Goal: Communication & Community: Connect with others

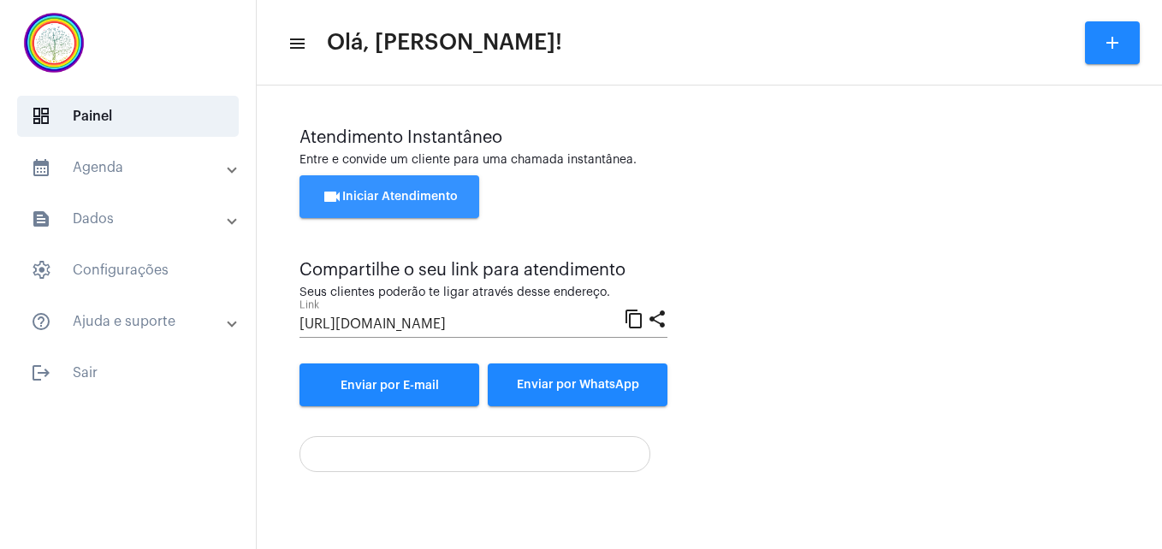
click at [417, 196] on span "videocam Iniciar Atendimento" at bounding box center [390, 197] width 136 height 12
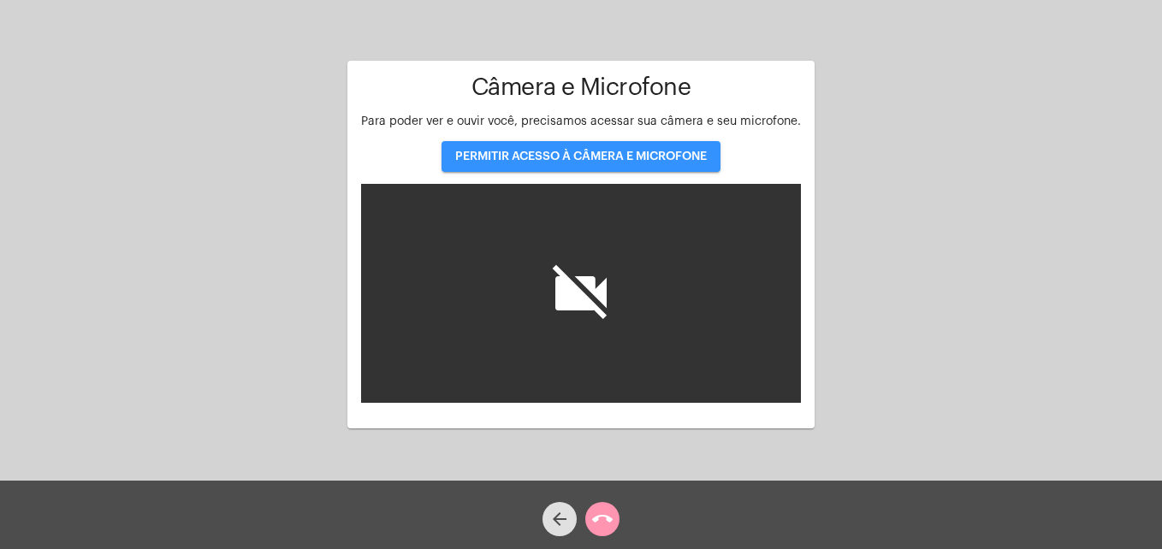
click at [526, 157] on span "PERMITIR ACESSO À CÂMERA E MICROFONE" at bounding box center [581, 157] width 252 height 12
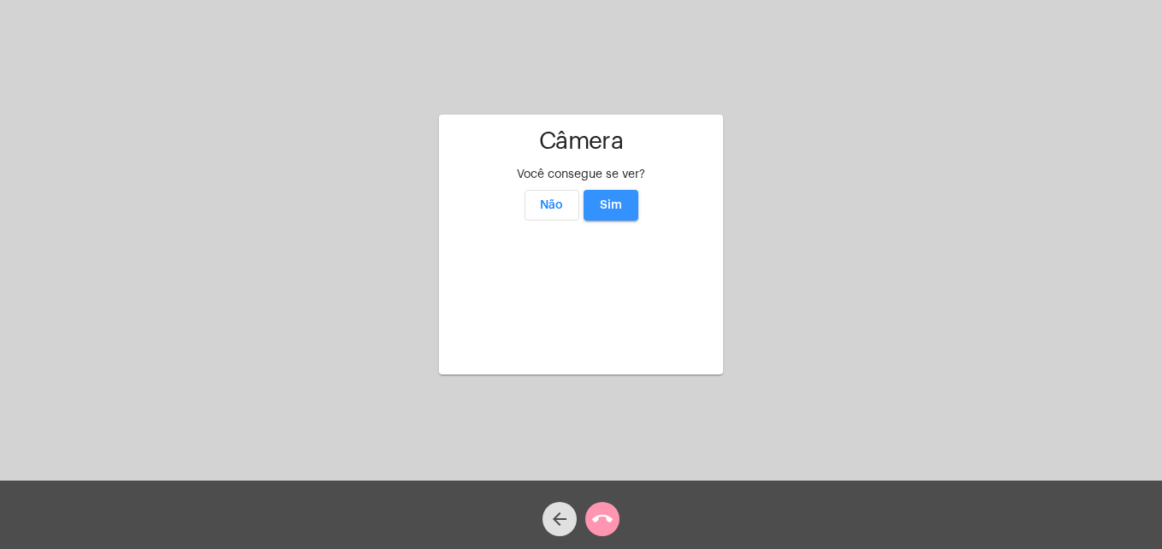
click at [615, 199] on span "Sim" at bounding box center [611, 205] width 22 height 12
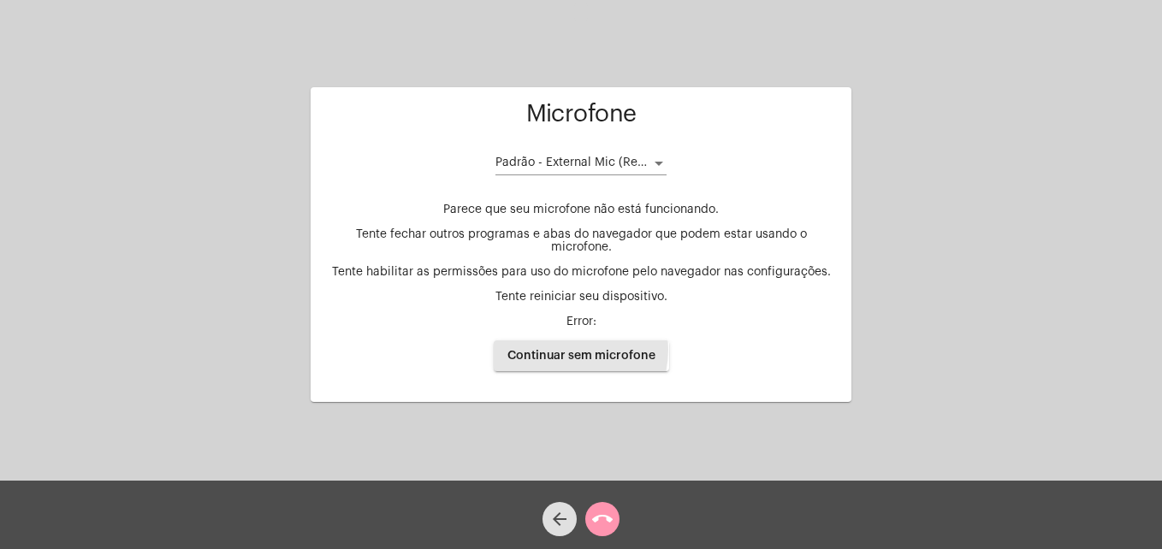
click at [558, 350] on span "Continuar sem microfone" at bounding box center [581, 356] width 148 height 12
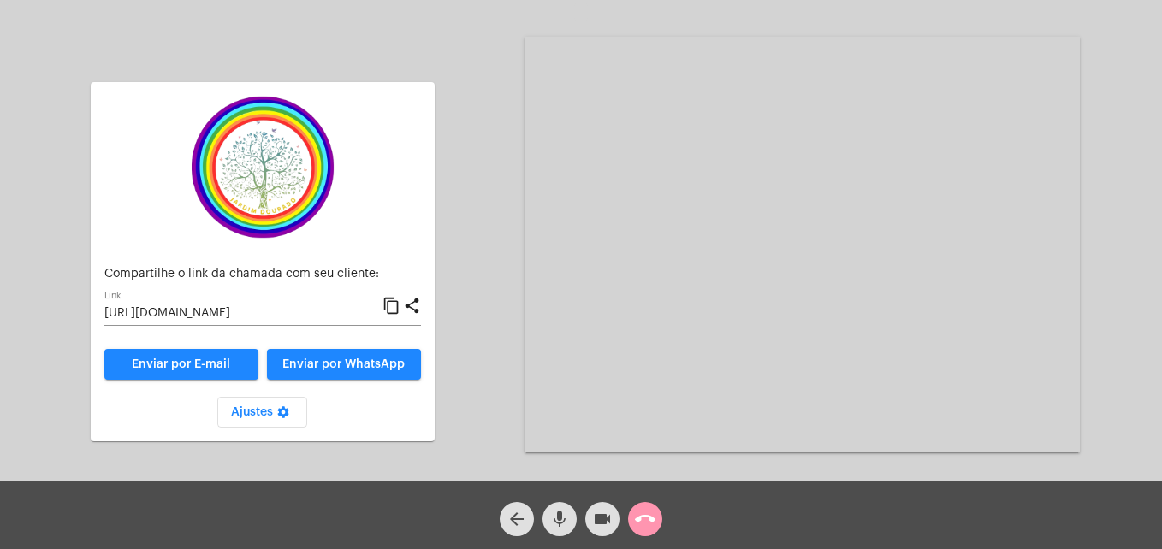
click at [391, 304] on mat-icon "content_copy" at bounding box center [391, 306] width 18 height 21
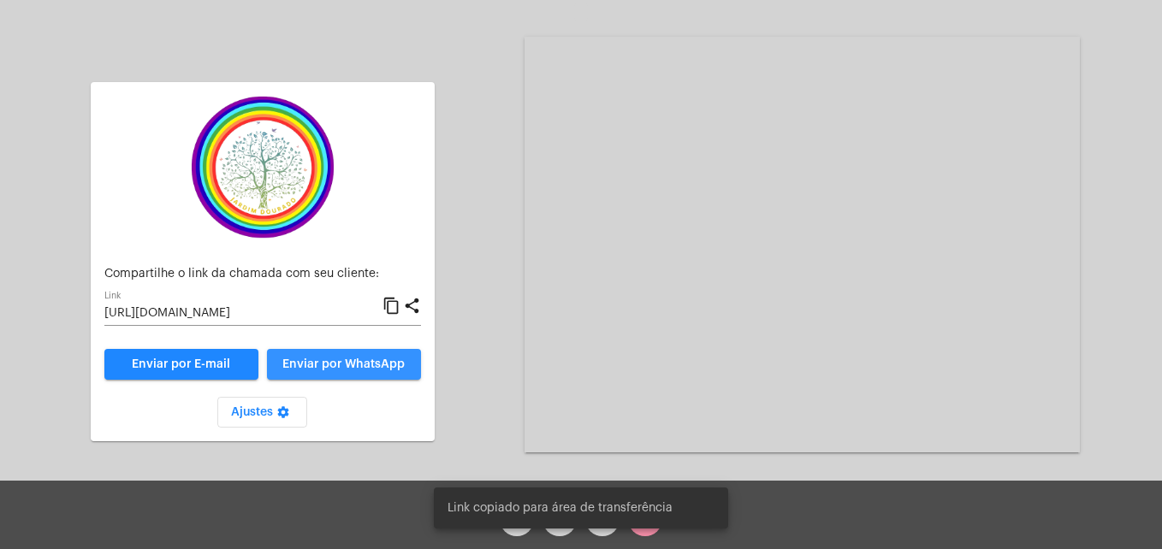
click at [358, 373] on button "Enviar por WhatsApp" at bounding box center [344, 364] width 154 height 31
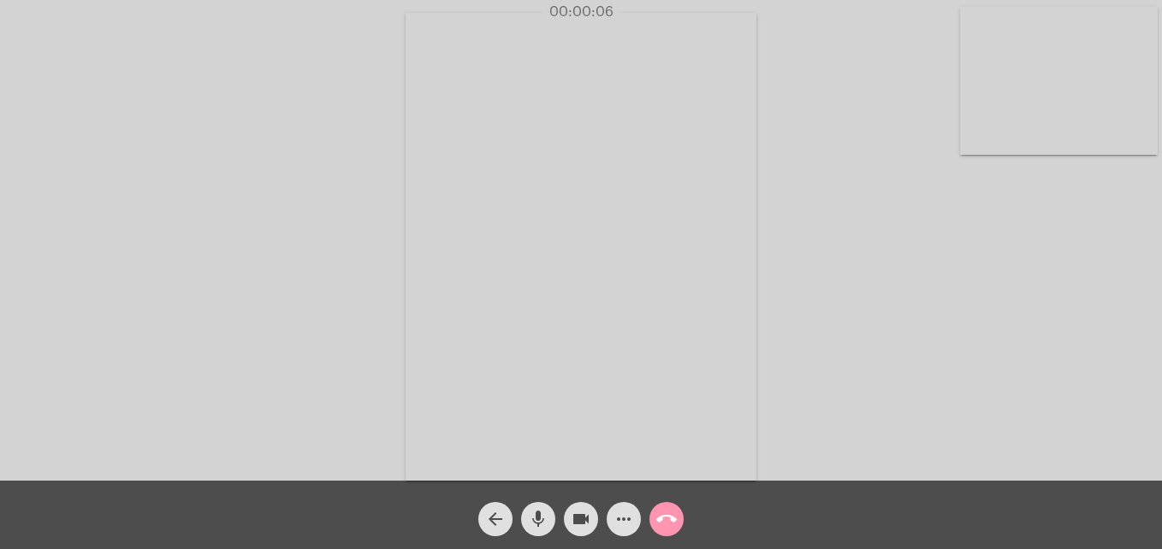
click at [974, 145] on video at bounding box center [1059, 81] width 198 height 148
click at [466, 453] on video at bounding box center [736, 245] width 624 height 468
